Goal: Task Accomplishment & Management: Manage account settings

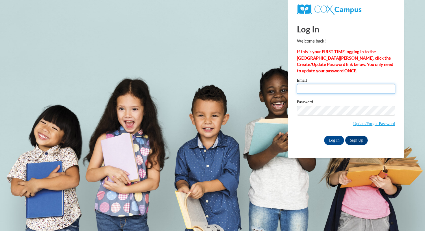
click at [321, 88] on input "Email" at bounding box center [346, 89] width 98 height 10
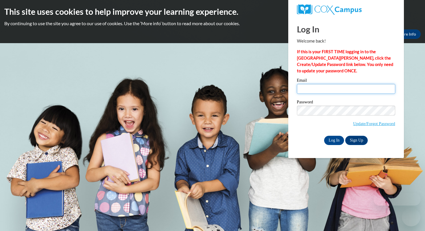
type input "ddirenzo@pottsville.k12.pa.us"
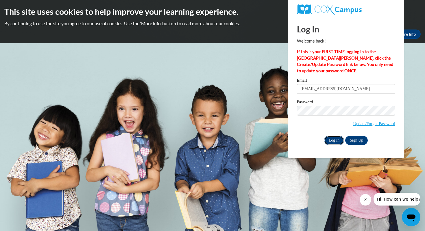
click at [339, 138] on input "Log In" at bounding box center [334, 140] width 20 height 9
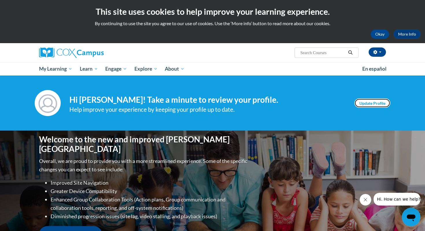
click at [366, 104] on link "Update Profile" at bounding box center [372, 102] width 36 height 9
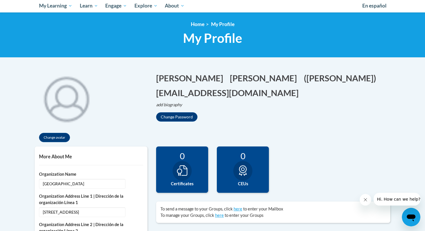
scroll to position [75, 0]
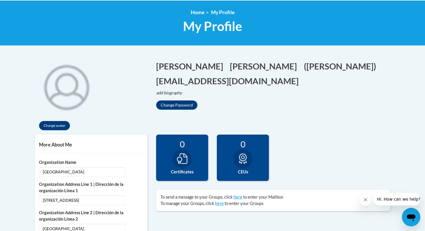
click at [184, 158] on icon at bounding box center [182, 158] width 10 height 10
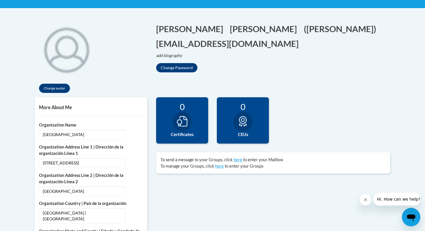
scroll to position [0, 0]
